Goal: Information Seeking & Learning: Learn about a topic

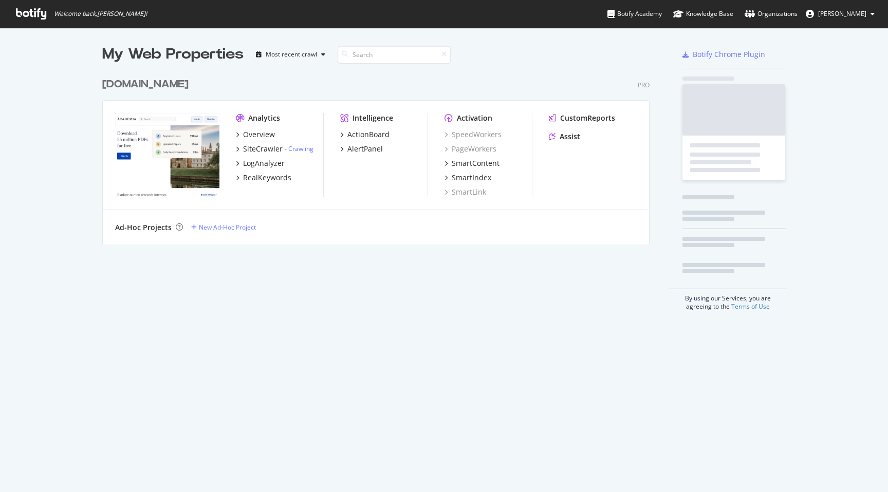
scroll to position [492, 888]
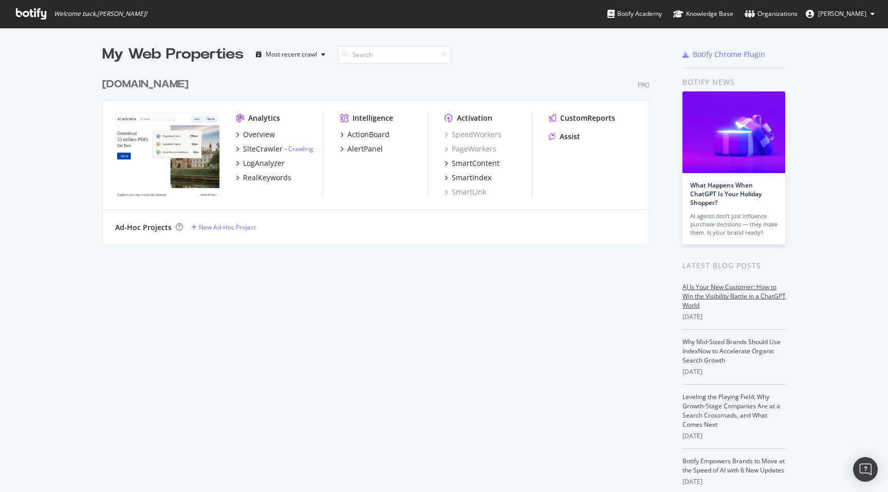
click at [715, 297] on link "AI Is Your New Customer: How to Win the Visibility Battle in a ChatGPT World" at bounding box center [734, 296] width 103 height 27
